Goal: Information Seeking & Learning: Learn about a topic

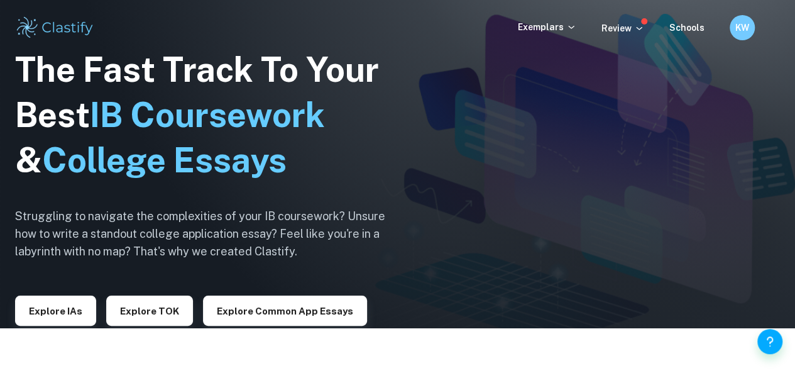
scroll to position [43, 0]
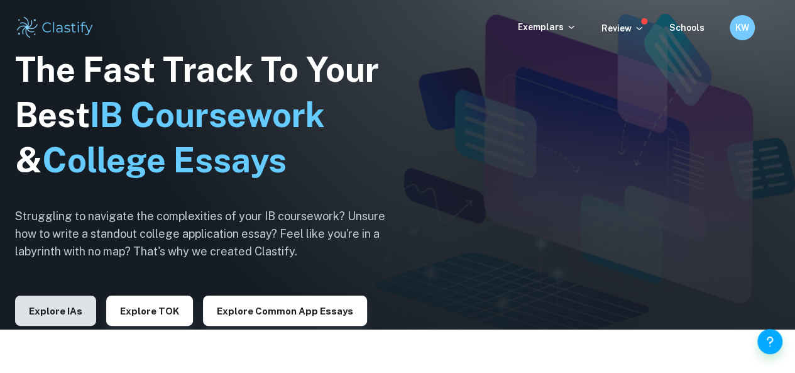
click at [47, 299] on button "Explore IAs" at bounding box center [55, 310] width 81 height 30
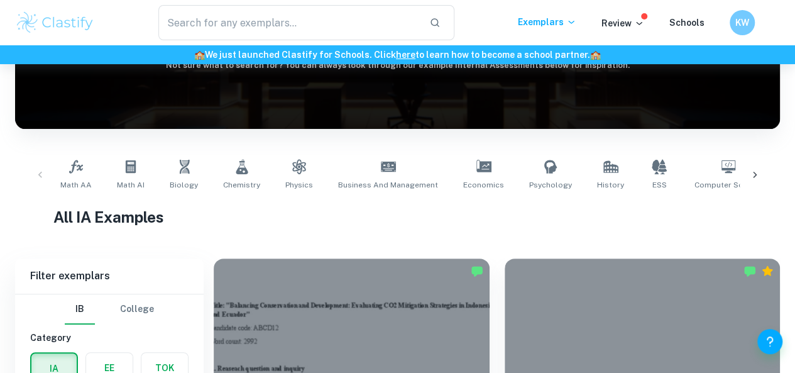
scroll to position [405, 0]
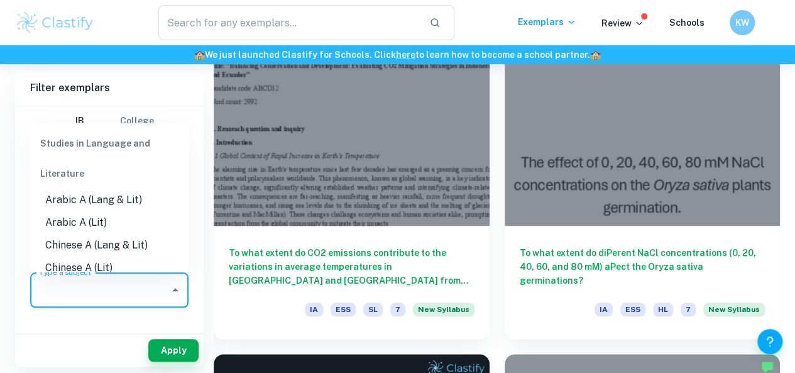
click at [101, 290] on input "Type a subject" at bounding box center [100, 290] width 128 height 24
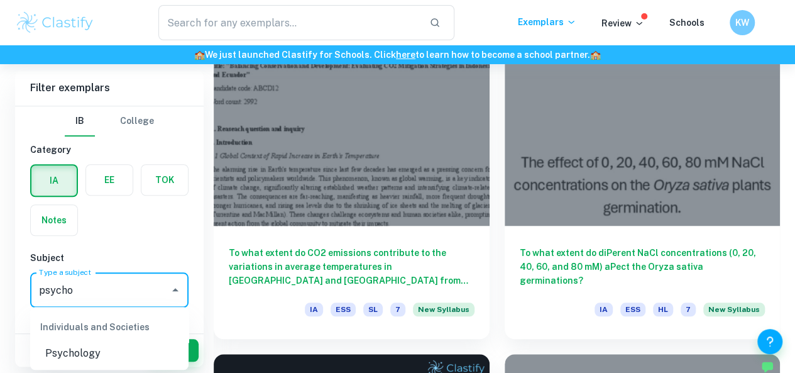
click at [147, 351] on li "Psychology" at bounding box center [109, 353] width 158 height 23
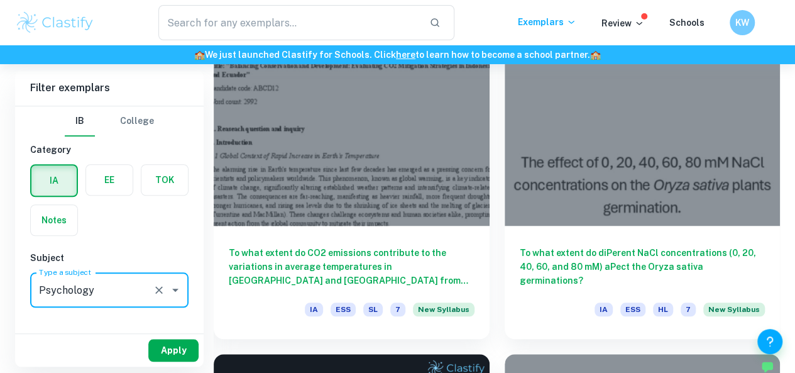
type input "Psychology"
click at [180, 353] on button "Apply" at bounding box center [173, 350] width 50 height 23
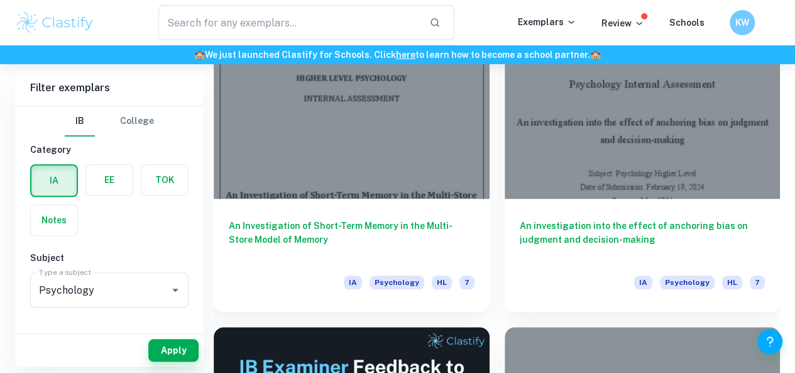
scroll to position [436, 0]
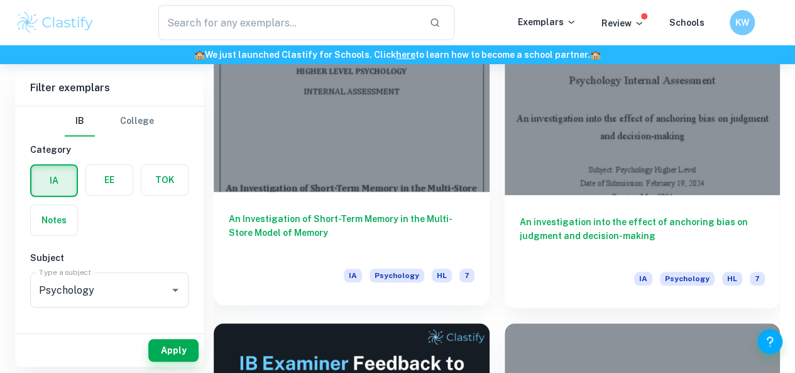
click at [327, 212] on h6 "An Investigation of Short-Term Memory in the Multi-Store Model of Memory" at bounding box center [352, 232] width 246 height 41
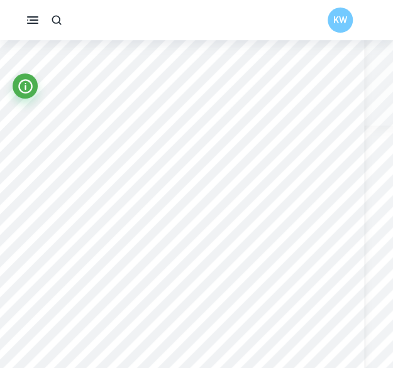
scroll to position [2161, 28]
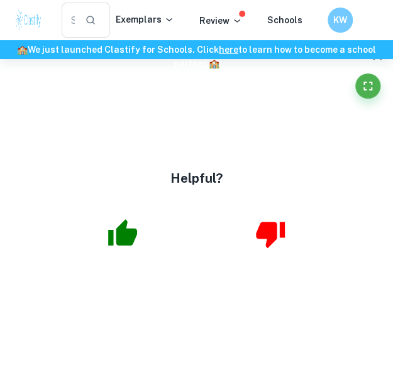
type input "4"
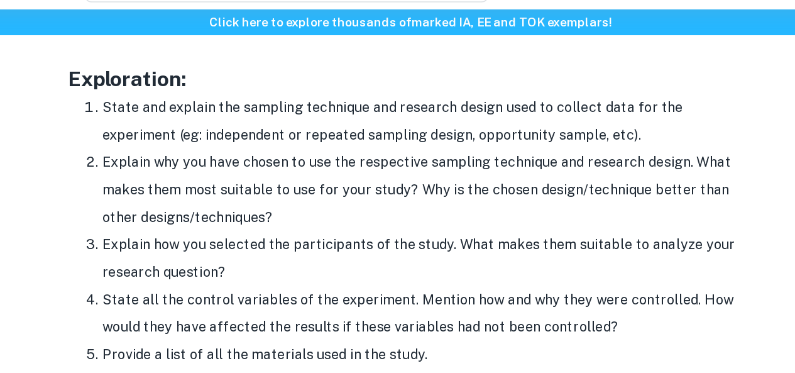
scroll to position [1081, 0]
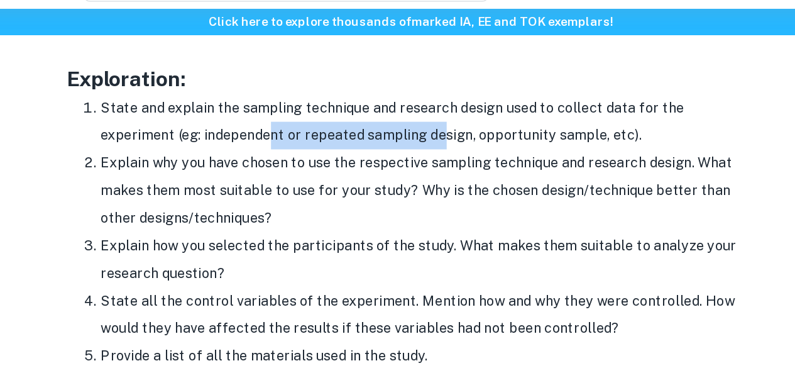
drag, startPoint x: 240, startPoint y: 141, endPoint x: 366, endPoint y: 137, distance: 126.4
click at [366, 137] on li "State and explain the sampling technique and research design used to collect da…" at bounding box center [411, 127] width 478 height 40
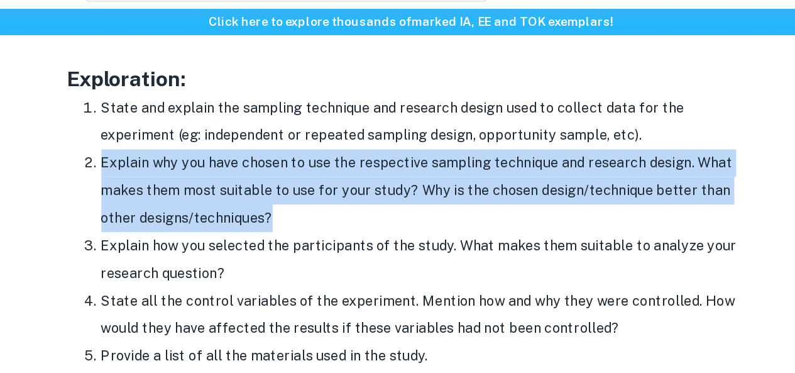
drag, startPoint x: 169, startPoint y: 157, endPoint x: 293, endPoint y: 201, distance: 131.2
click at [293, 201] on li "Explain why you have chosen to use the respective sampling technique and resear…" at bounding box center [411, 178] width 478 height 60
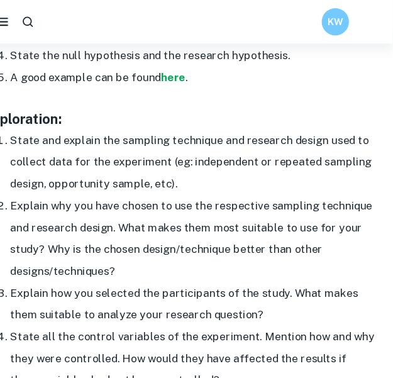
scroll to position [1080, 0]
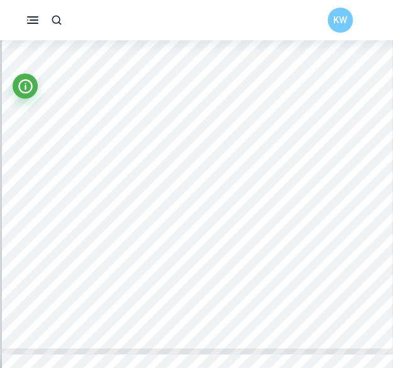
scroll to position [2836, 0]
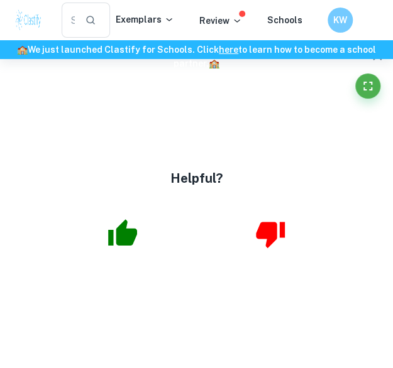
type input "4"
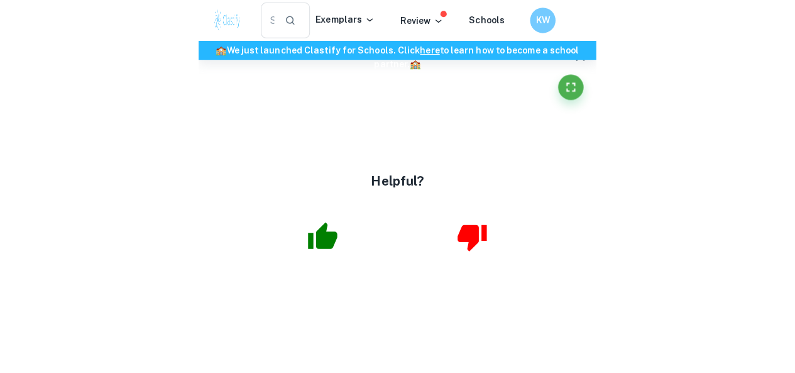
scroll to position [2303, 0]
